Goal: Task Accomplishment & Management: Manage account settings

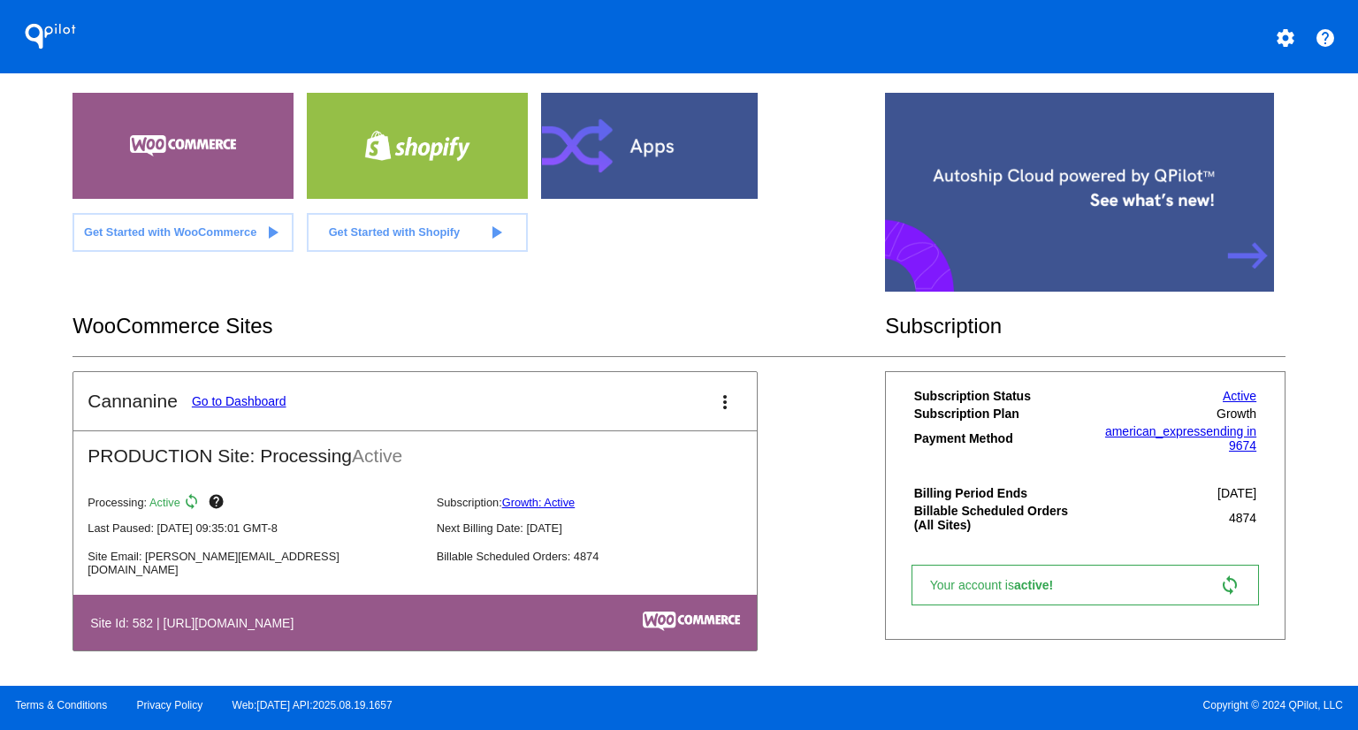
scroll to position [347, 0]
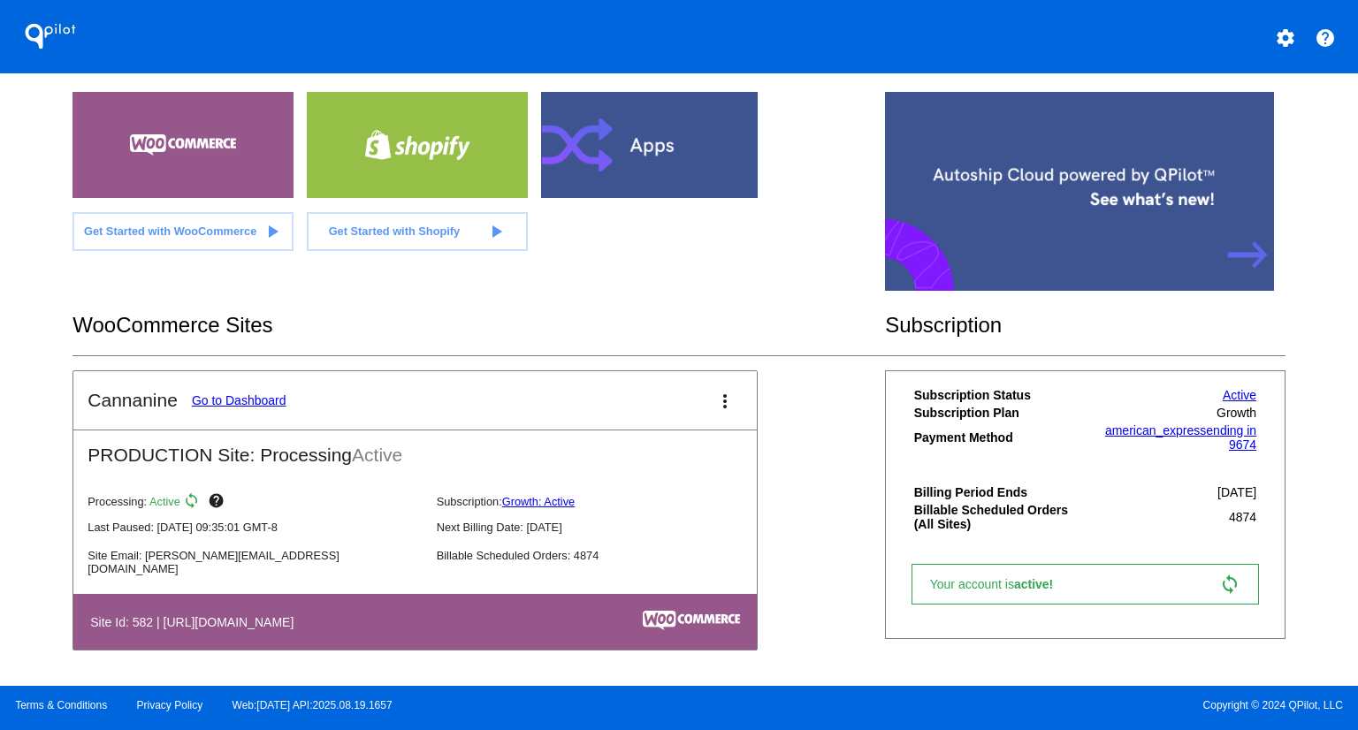
click at [255, 398] on link "Go to Dashboard" at bounding box center [239, 400] width 95 height 14
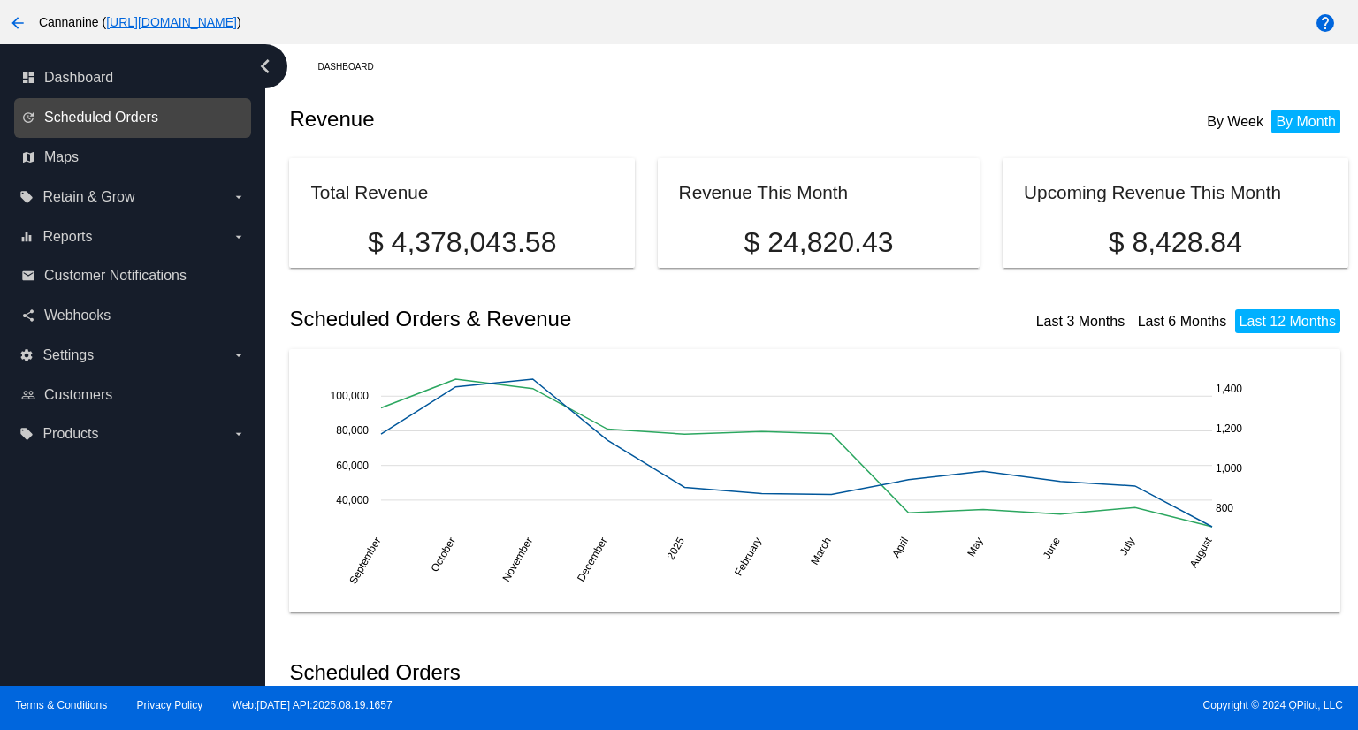
drag, startPoint x: 132, startPoint y: 597, endPoint x: 50, endPoint y: 121, distance: 483.3
click at [127, 588] on div "dashboard Dashboard update Scheduled Orders map Maps local_offer Retain & Grow …" at bounding box center [132, 365] width 265 height 642
click at [110, 119] on span "Scheduled Orders" at bounding box center [101, 118] width 114 height 16
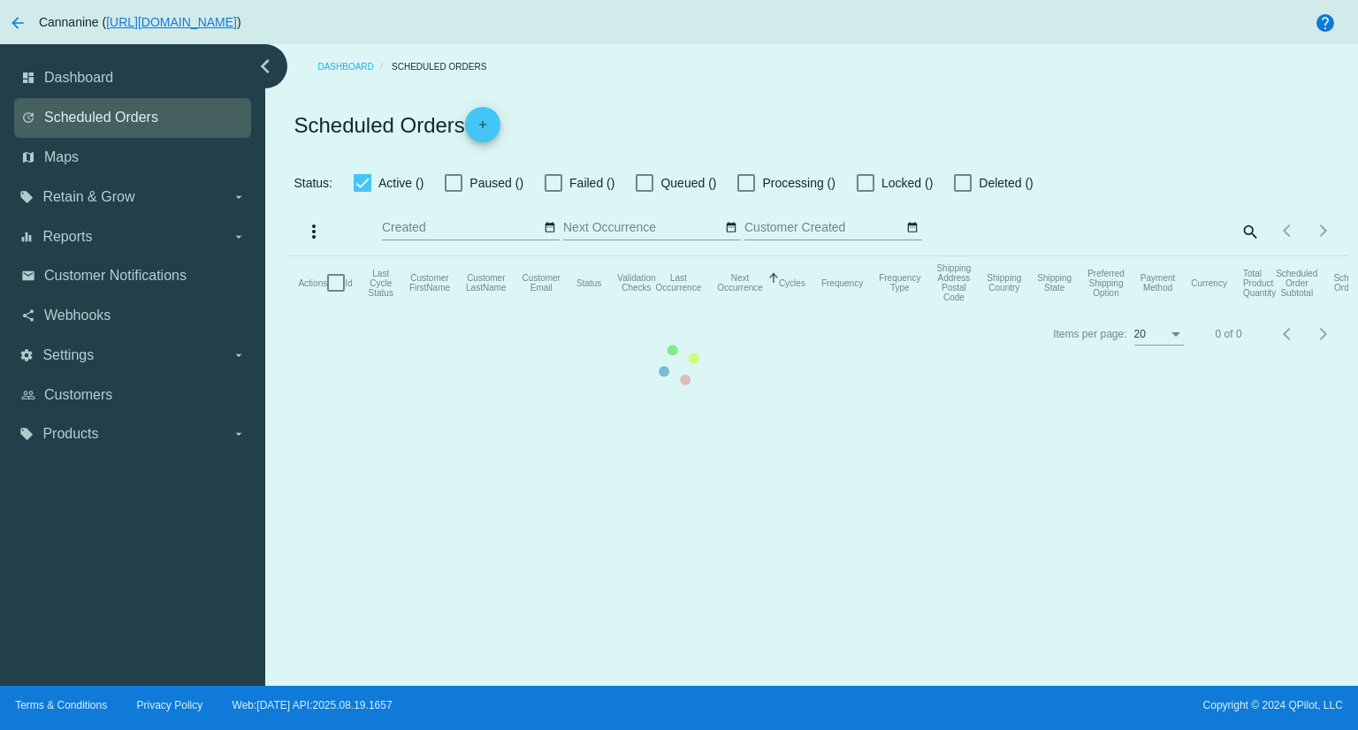
checkbox input "true"
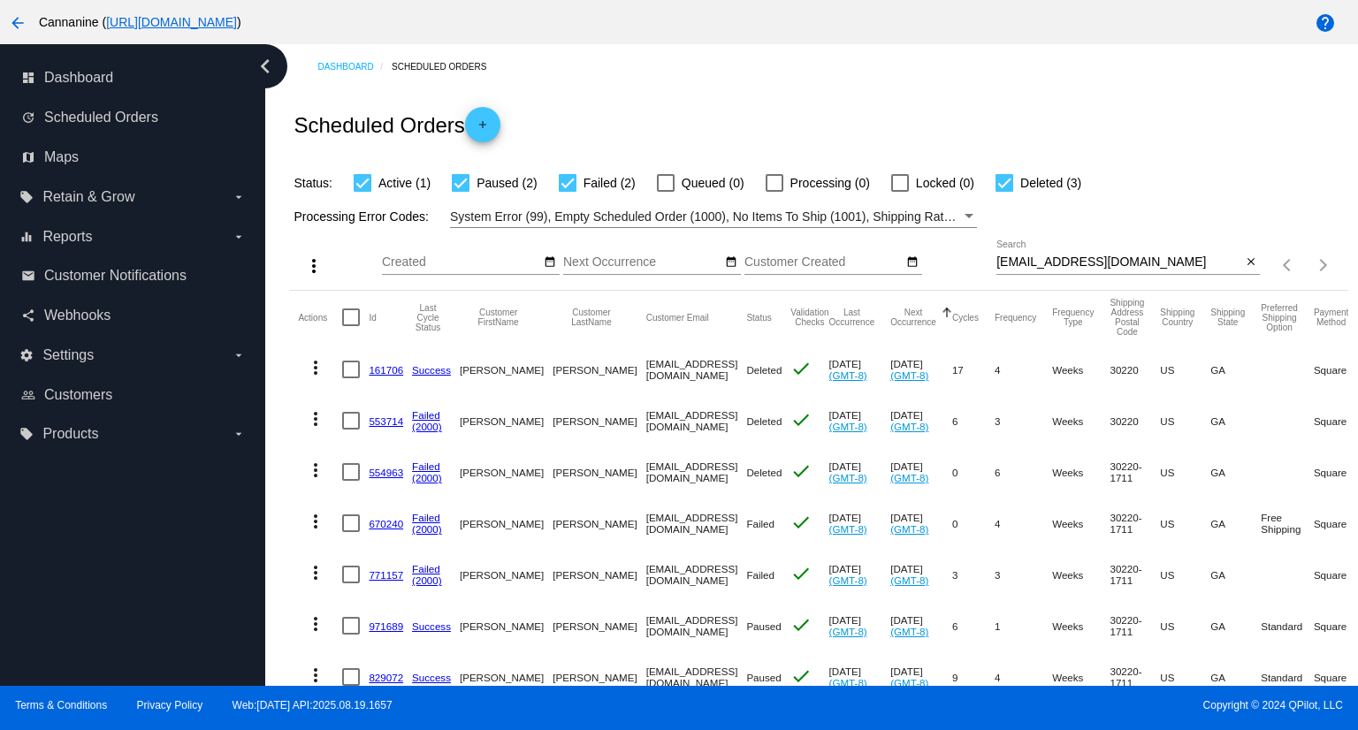
scroll to position [131, 0]
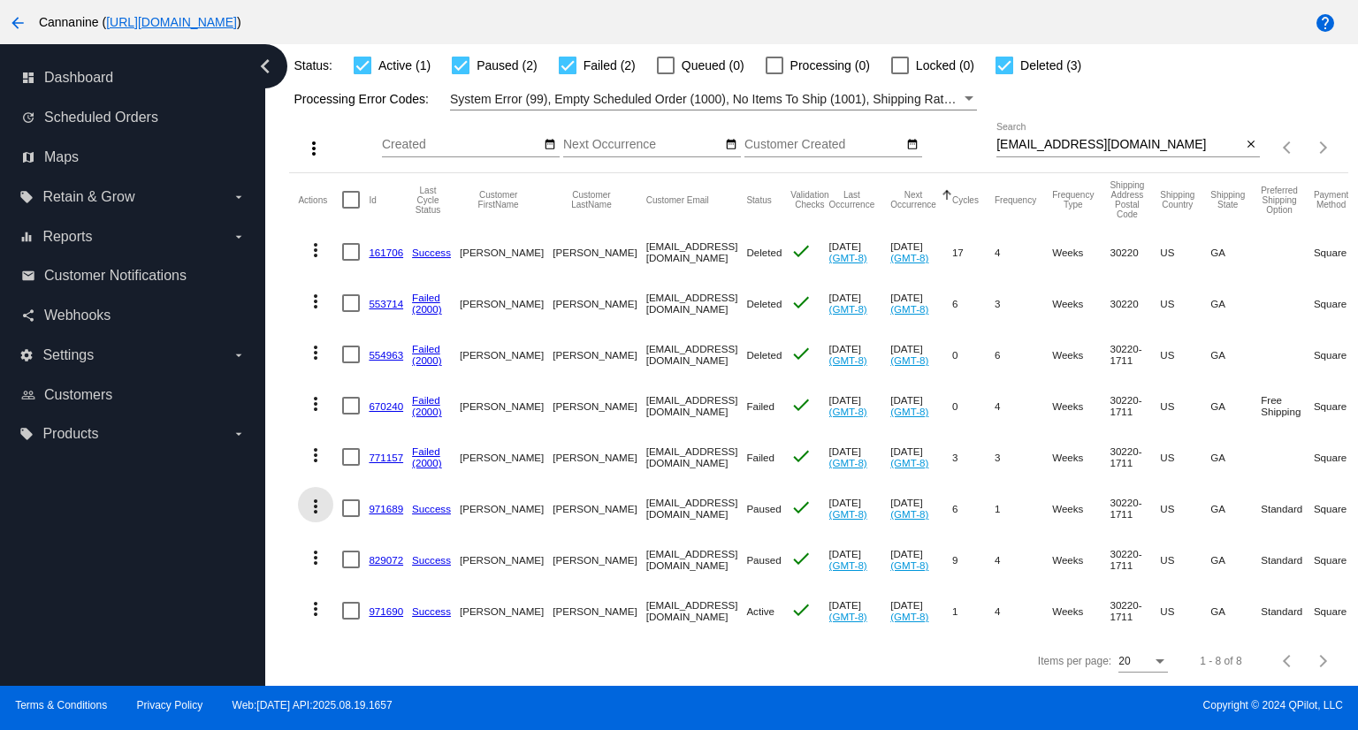
click at [317, 496] on mat-icon "more_vert" at bounding box center [315, 506] width 21 height 21
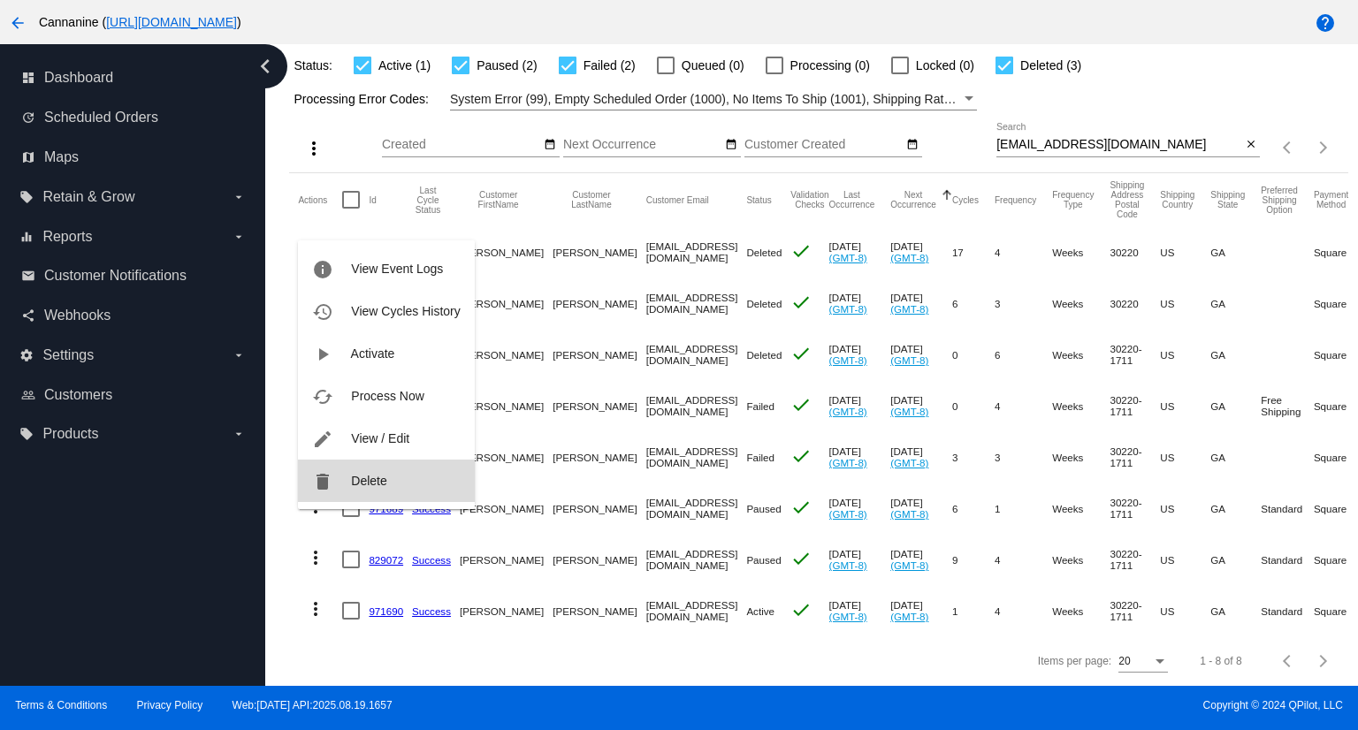
click at [360, 481] on span "Delete" at bounding box center [368, 481] width 35 height 14
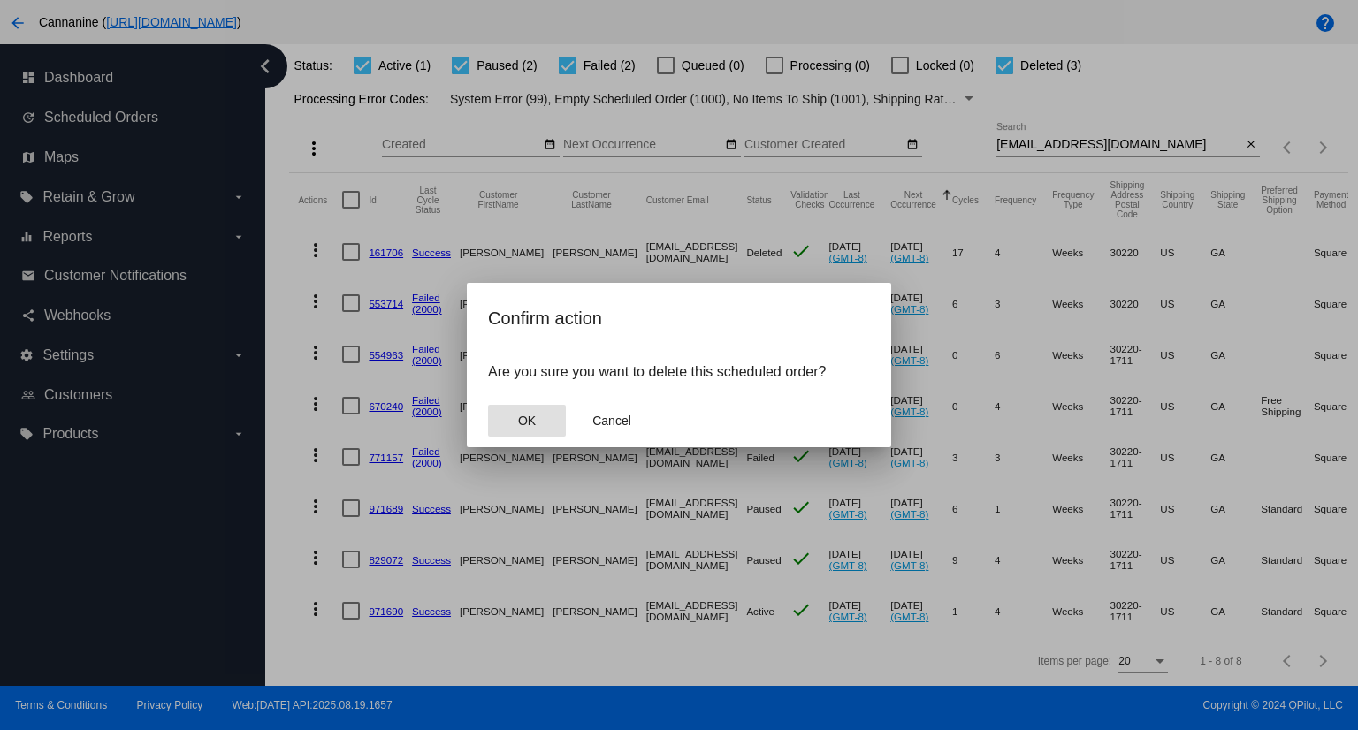
click at [530, 419] on span "OK" at bounding box center [527, 421] width 18 height 14
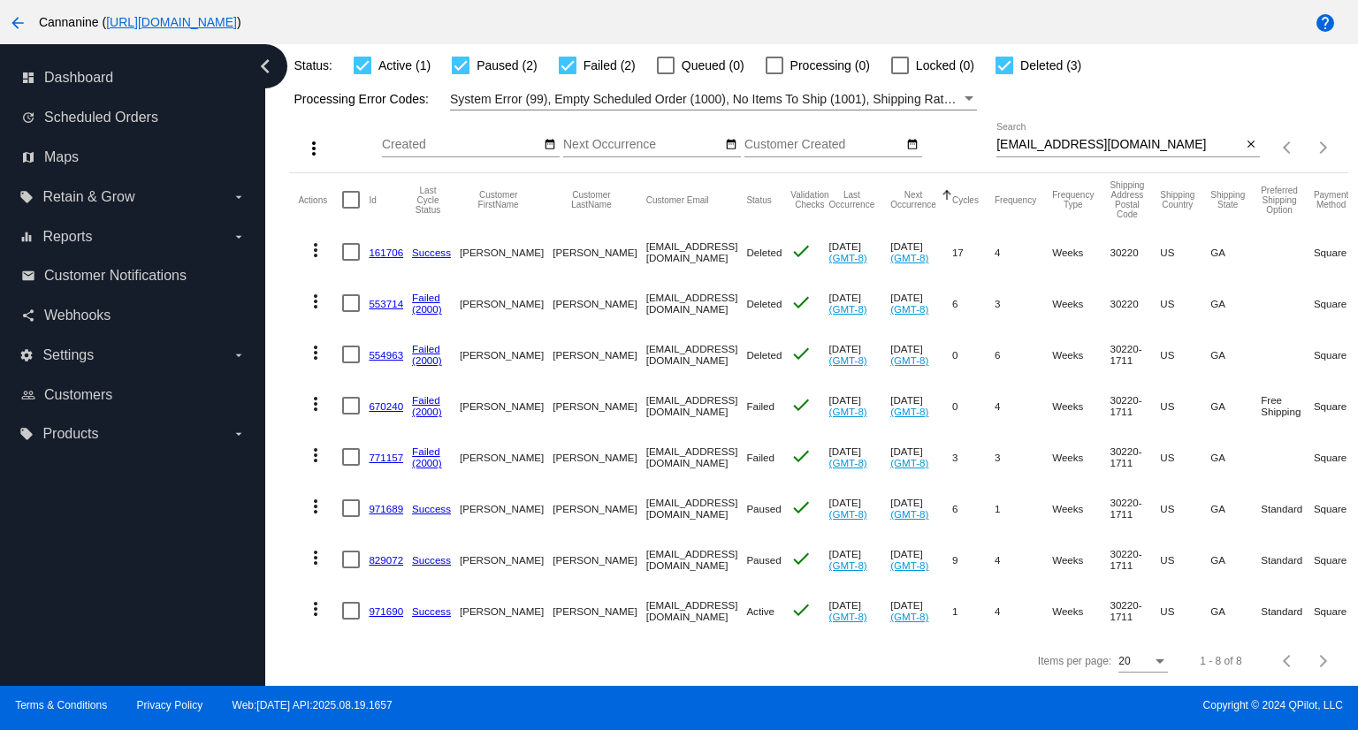
scroll to position [80, 0]
